Goal: Information Seeking & Learning: Check status

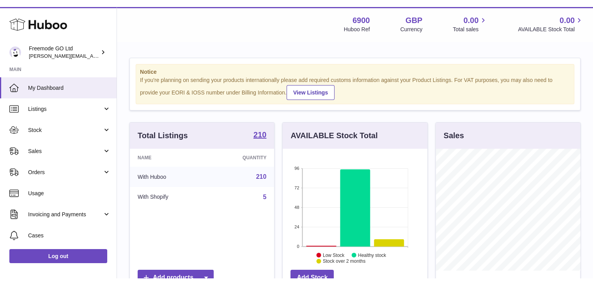
scroll to position [122, 145]
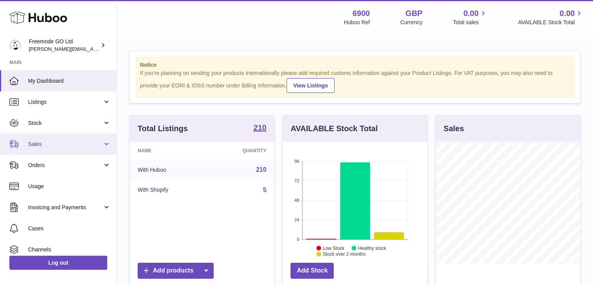
click at [66, 139] on link "Sales" at bounding box center [58, 143] width 117 height 21
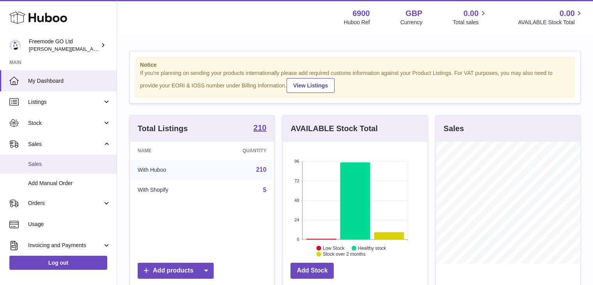
click at [48, 166] on span "Sales" at bounding box center [69, 163] width 83 height 7
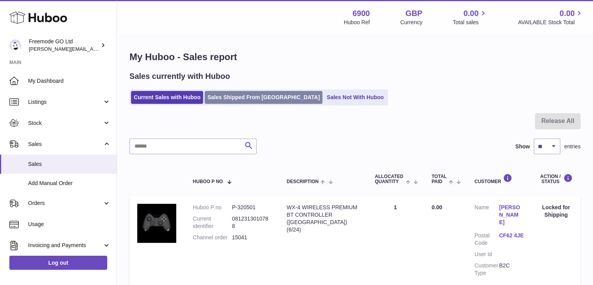
click at [225, 97] on link "Sales Shipped From [GEOGRAPHIC_DATA]" at bounding box center [264, 97] width 118 height 13
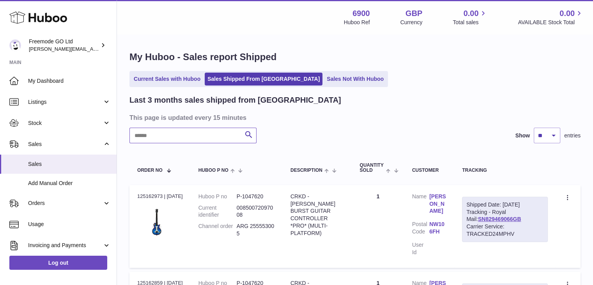
click at [215, 133] on input "text" at bounding box center [193, 136] width 127 height 16
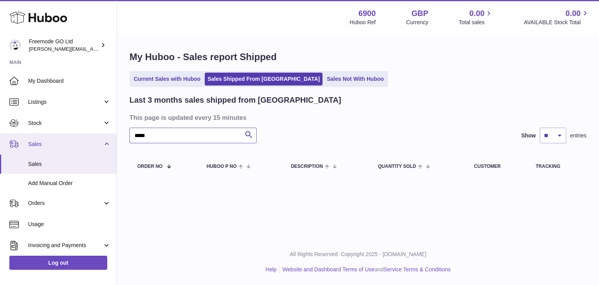
drag, startPoint x: 188, startPoint y: 138, endPoint x: 67, endPoint y: 141, distance: 120.6
click at [67, 141] on div "Huboo Freemode GO Ltd [PERSON_NAME][EMAIL_ADDRESS][DOMAIN_NAME] Main My Dashboa…" at bounding box center [299, 142] width 599 height 285
type input "******"
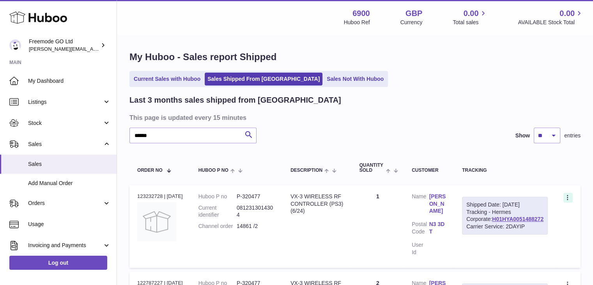
click at [564, 195] on icon at bounding box center [568, 198] width 9 height 8
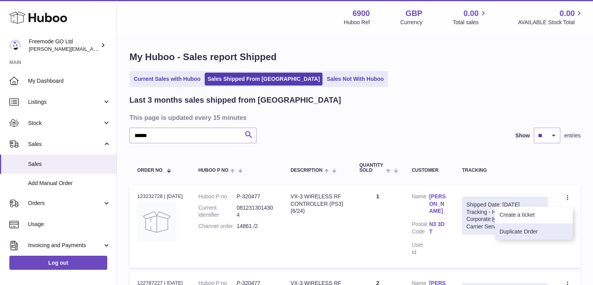
click at [525, 230] on li "Duplicate Order" at bounding box center [534, 231] width 78 height 17
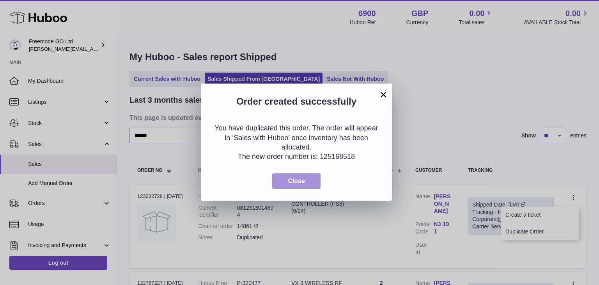
click at [307, 188] on button "Close" at bounding box center [296, 181] width 48 height 16
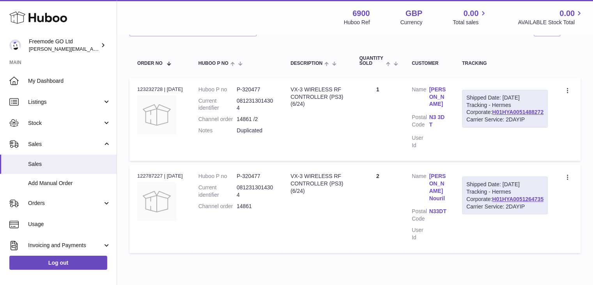
scroll to position [87, 0]
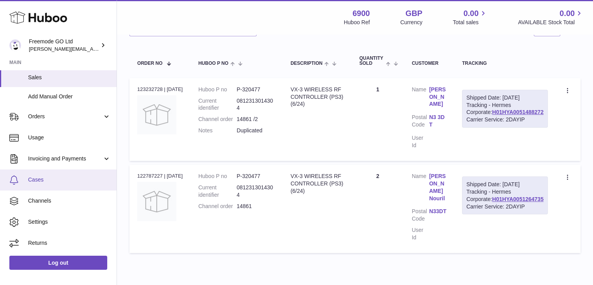
click at [44, 176] on span "Cases" at bounding box center [69, 179] width 83 height 7
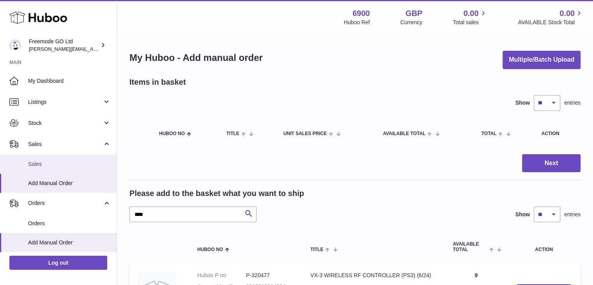
click at [78, 161] on span "Sales" at bounding box center [69, 163] width 83 height 7
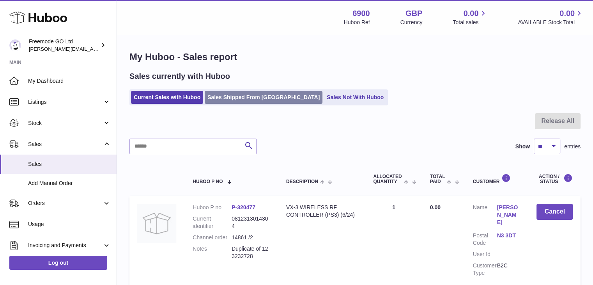
click at [226, 96] on link "Sales Shipped From Huboo" at bounding box center [264, 97] width 118 height 13
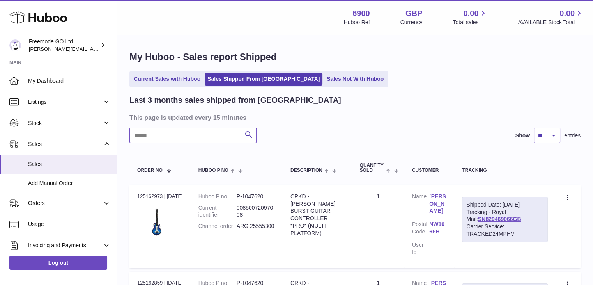
click at [194, 139] on input "text" at bounding box center [193, 136] width 127 height 16
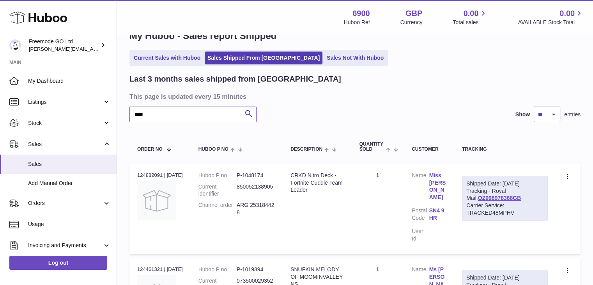
scroll to position [25, 0]
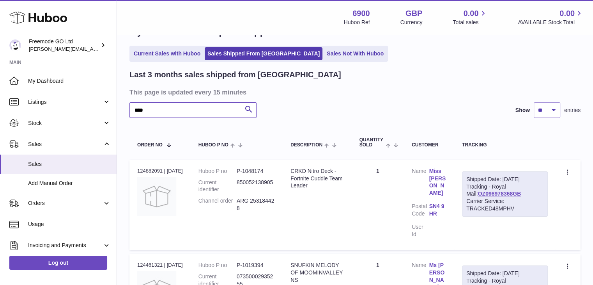
type input "****"
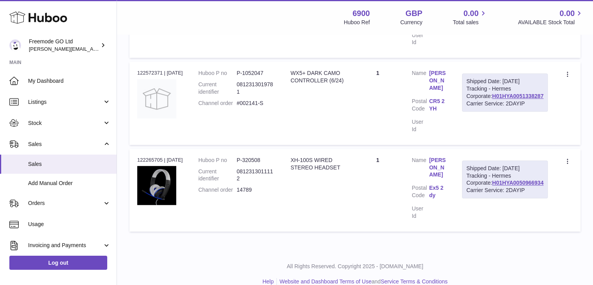
scroll to position [0, 0]
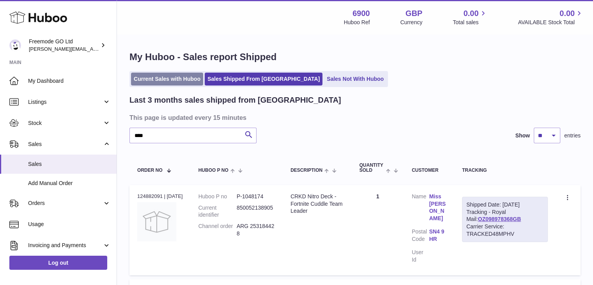
click at [159, 77] on link "Current Sales with Huboo" at bounding box center [167, 79] width 72 height 13
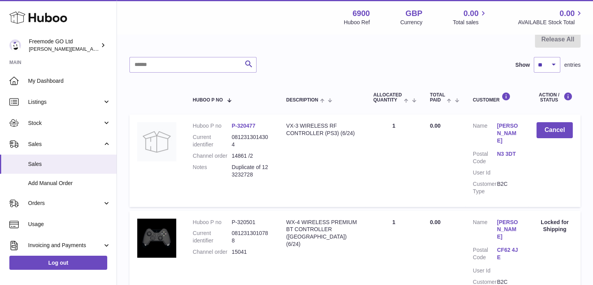
scroll to position [71, 0]
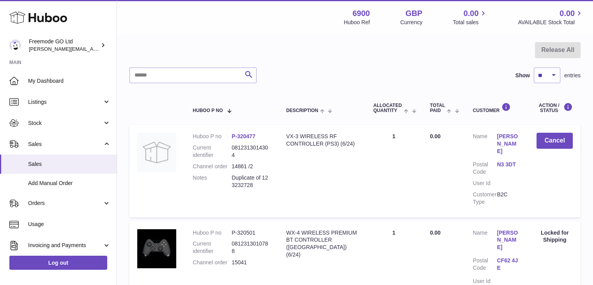
click at [307, 52] on div at bounding box center [355, 54] width 451 height 25
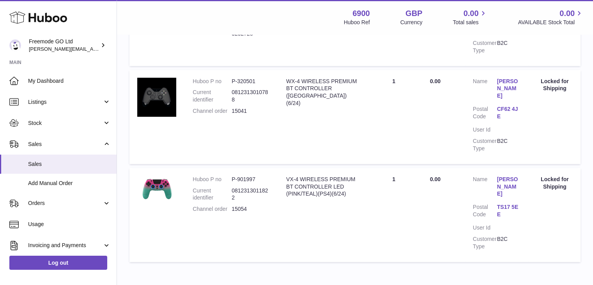
scroll to position [222, 0]
click at [247, 78] on dd "P-320501" at bounding box center [251, 81] width 39 height 7
copy dd "320501"
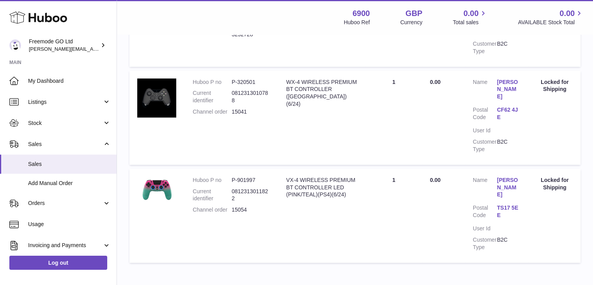
click at [240, 108] on dd "15041" at bounding box center [251, 111] width 39 height 7
copy dd "15041"
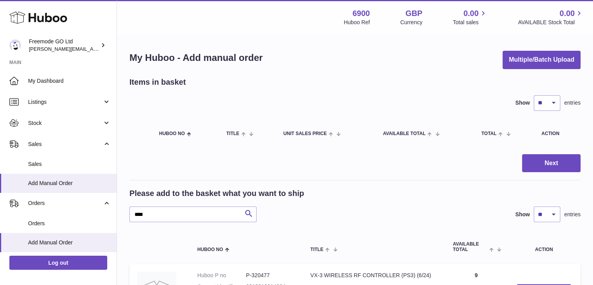
scroll to position [125, 0]
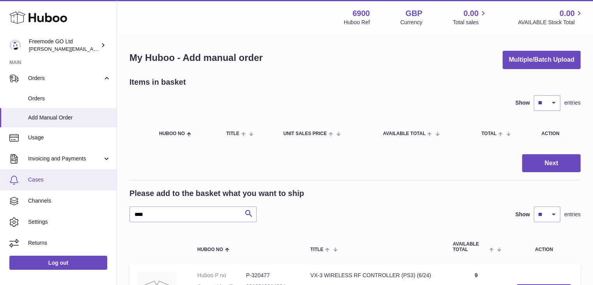
click at [46, 176] on span "Cases" at bounding box center [69, 179] width 83 height 7
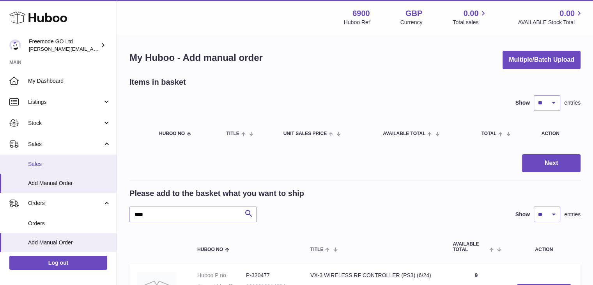
click at [62, 169] on link "Sales" at bounding box center [58, 164] width 117 height 19
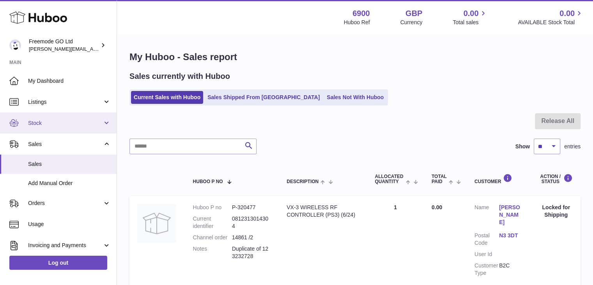
click at [71, 122] on span "Stock" at bounding box center [65, 122] width 75 height 7
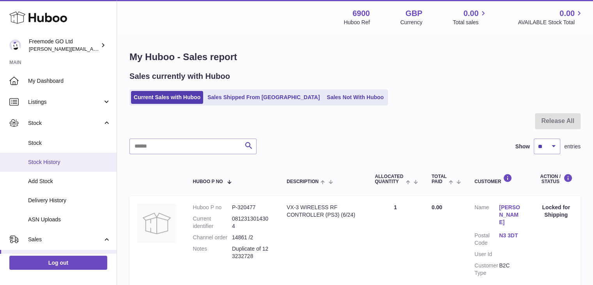
click at [51, 163] on span "Stock History" at bounding box center [69, 161] width 83 height 7
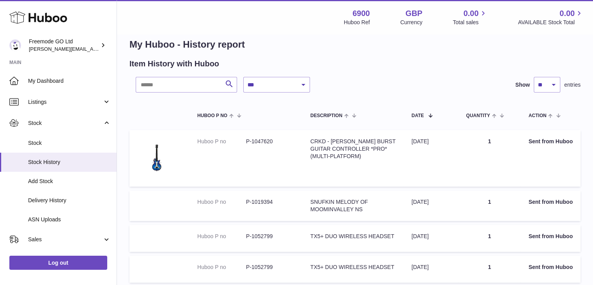
scroll to position [8, 0]
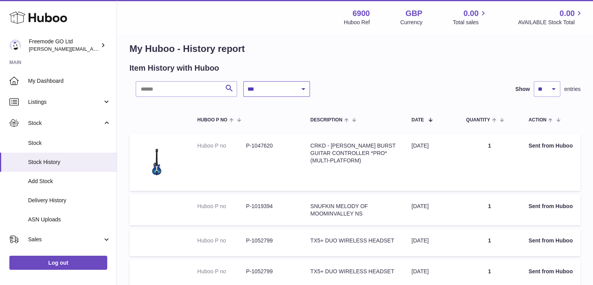
select select "*"
click at [243, 81] on select "**********" at bounding box center [276, 89] width 67 height 16
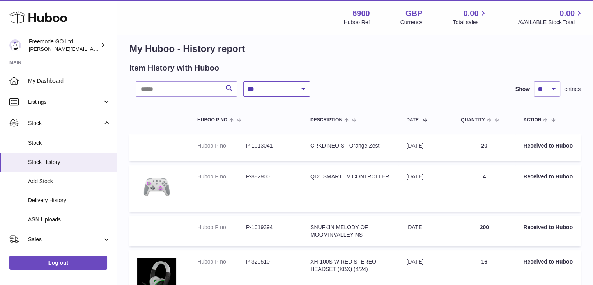
scroll to position [127, 0]
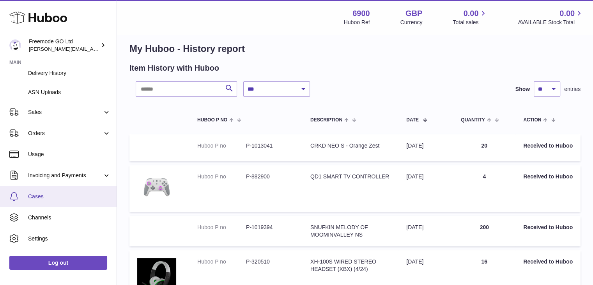
click at [54, 193] on span "Cases" at bounding box center [69, 196] width 83 height 7
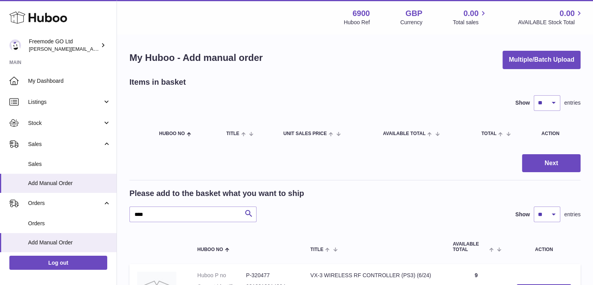
click at [307, 99] on div "Show ** ** ** *** entries" at bounding box center [355, 103] width 451 height 16
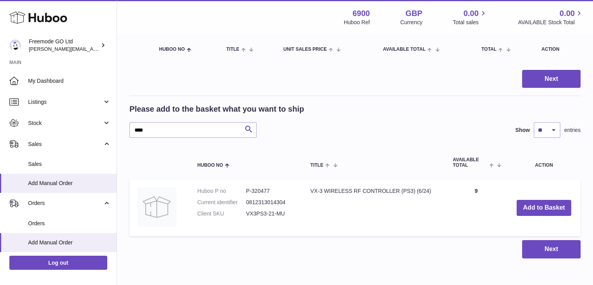
scroll to position [97, 0]
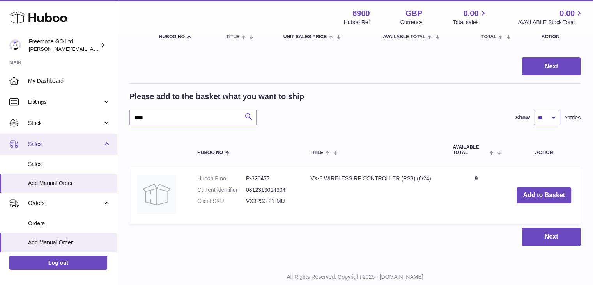
click at [53, 134] on link "Sales" at bounding box center [58, 143] width 117 height 21
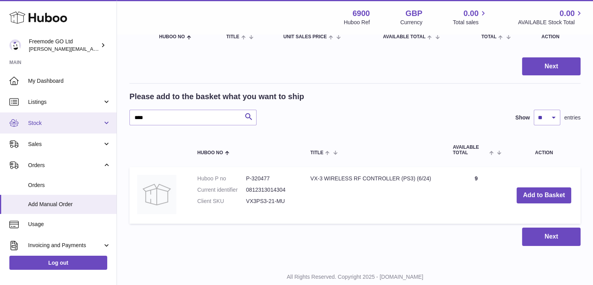
click at [58, 122] on span "Stock" at bounding box center [65, 122] width 75 height 7
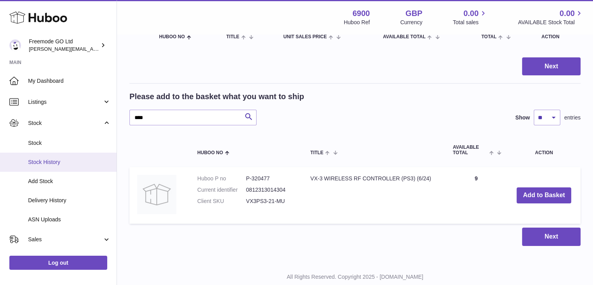
click at [64, 169] on link "Stock History" at bounding box center [58, 162] width 117 height 19
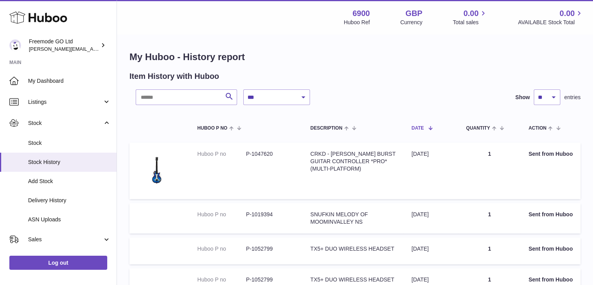
click at [431, 130] on span at bounding box center [427, 127] width 7 height 6
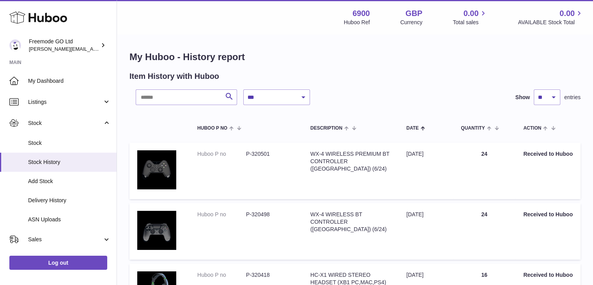
click at [425, 129] on div "Date" at bounding box center [426, 127] width 39 height 6
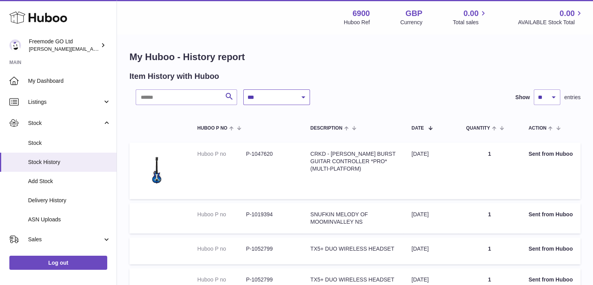
drag, startPoint x: 284, startPoint y: 97, endPoint x: 280, endPoint y: 98, distance: 4.4
click at [280, 98] on select "**********" at bounding box center [276, 97] width 67 height 16
drag, startPoint x: 280, startPoint y: 98, endPoint x: 278, endPoint y: 104, distance: 6.5
click at [280, 98] on select "**********" at bounding box center [276, 97] width 67 height 16
click at [281, 97] on select "**********" at bounding box center [276, 97] width 67 height 16
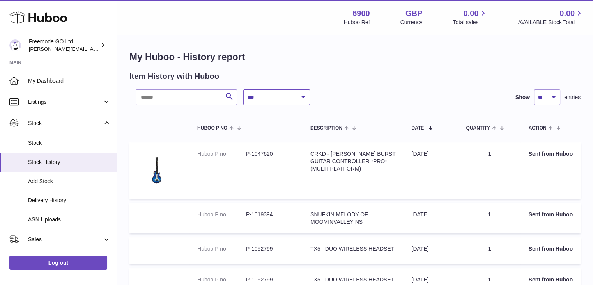
select select "*"
click at [243, 89] on select "**********" at bounding box center [276, 97] width 67 height 16
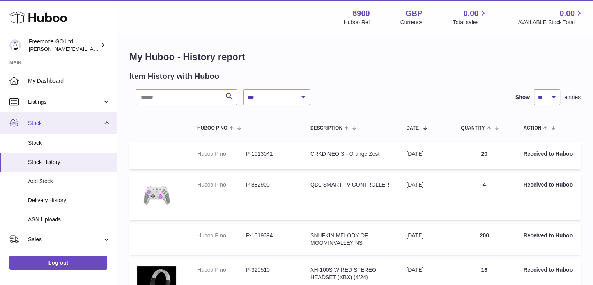
click at [75, 119] on span "Stock" at bounding box center [65, 122] width 75 height 7
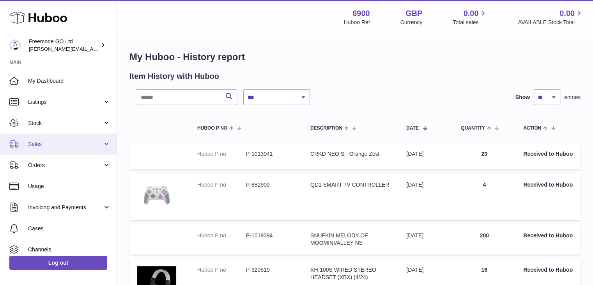
click at [52, 141] on span "Sales" at bounding box center [65, 143] width 75 height 7
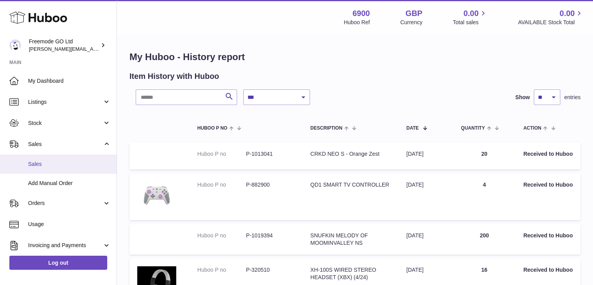
click at [43, 160] on span "Sales" at bounding box center [69, 163] width 83 height 7
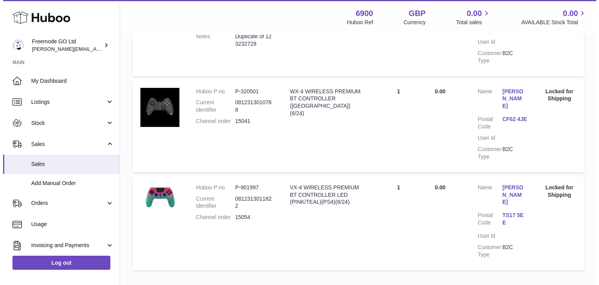
scroll to position [216, 0]
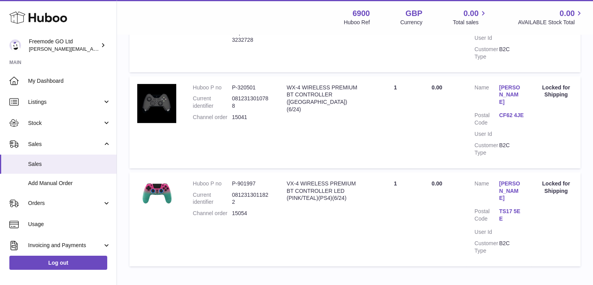
click at [512, 180] on link "Michelle Isik" at bounding box center [511, 191] width 25 height 22
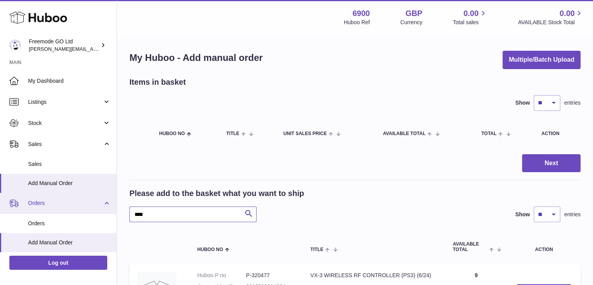
drag, startPoint x: 157, startPoint y: 209, endPoint x: 42, endPoint y: 202, distance: 114.9
click at [42, 202] on div "Huboo Freemode GO Ltd [PERSON_NAME][EMAIL_ADDRESS][DOMAIN_NAME] Main My Dashboa…" at bounding box center [296, 202] width 593 height 404
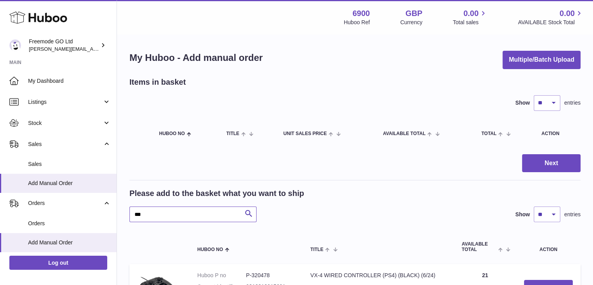
type input "***"
click at [299, 188] on h2 "Please add to the basket what you want to ship" at bounding box center [217, 193] width 175 height 11
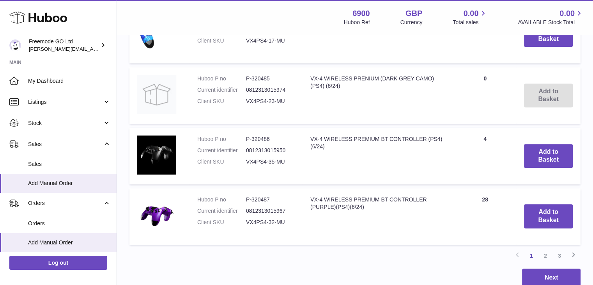
scroll to position [655, 0]
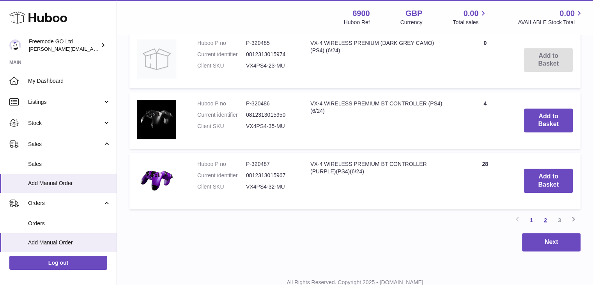
click at [551, 217] on link "2" at bounding box center [546, 220] width 14 height 14
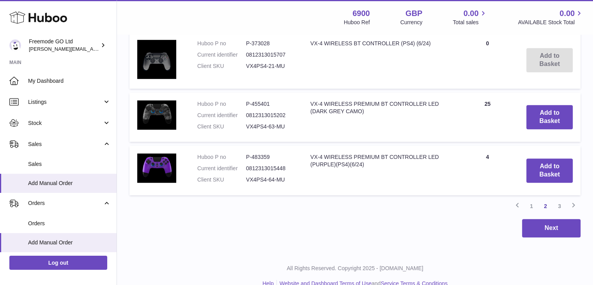
scroll to position [661, 0]
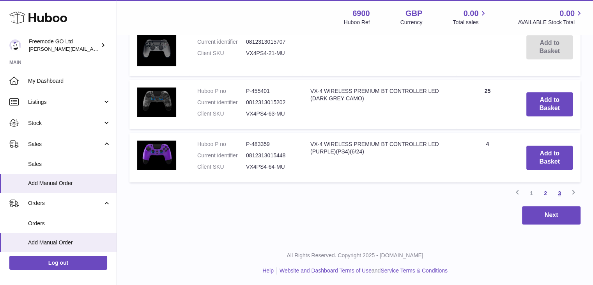
click at [559, 195] on link "3" at bounding box center [560, 193] width 14 height 14
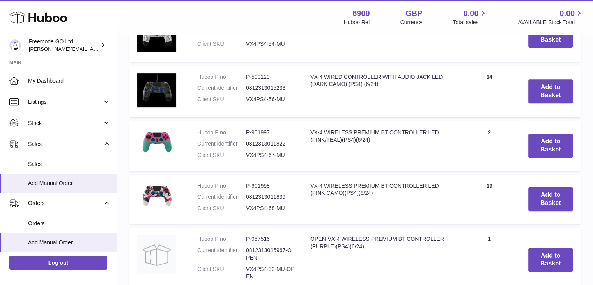
scroll to position [325, 0]
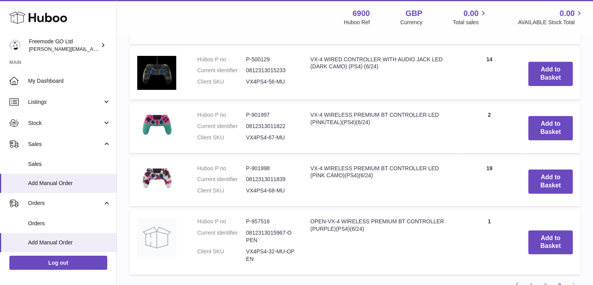
click at [359, 108] on td "VX-4 WIRELESS PREMIUM BT CONTROLLER LED (PINK/TEAL)(PS4)(6/24)" at bounding box center [381, 128] width 156 height 50
click at [349, 122] on td "VX-4 WIRELESS PREMIUM BT CONTROLLER LED (PINK/TEAL)(PS4)(6/24)" at bounding box center [381, 128] width 156 height 50
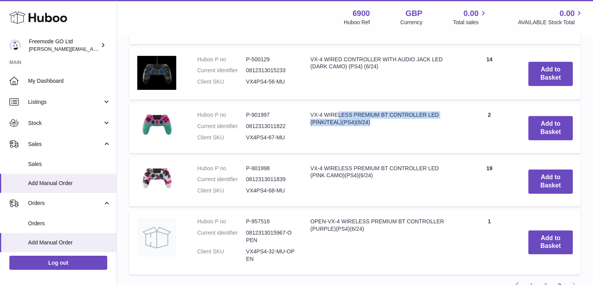
click at [349, 122] on td "VX-4 WIRELESS PREMIUM BT CONTROLLER LED (PINK/TEAL)(PS4)(6/24)" at bounding box center [381, 128] width 156 height 50
click at [392, 115] on td "VX-4 WIRELESS PREMIUM BT CONTROLLER LED (PINK/TEAL)(PS4)(6/24)" at bounding box center [381, 128] width 156 height 50
